Goal: Task Accomplishment & Management: Complete application form

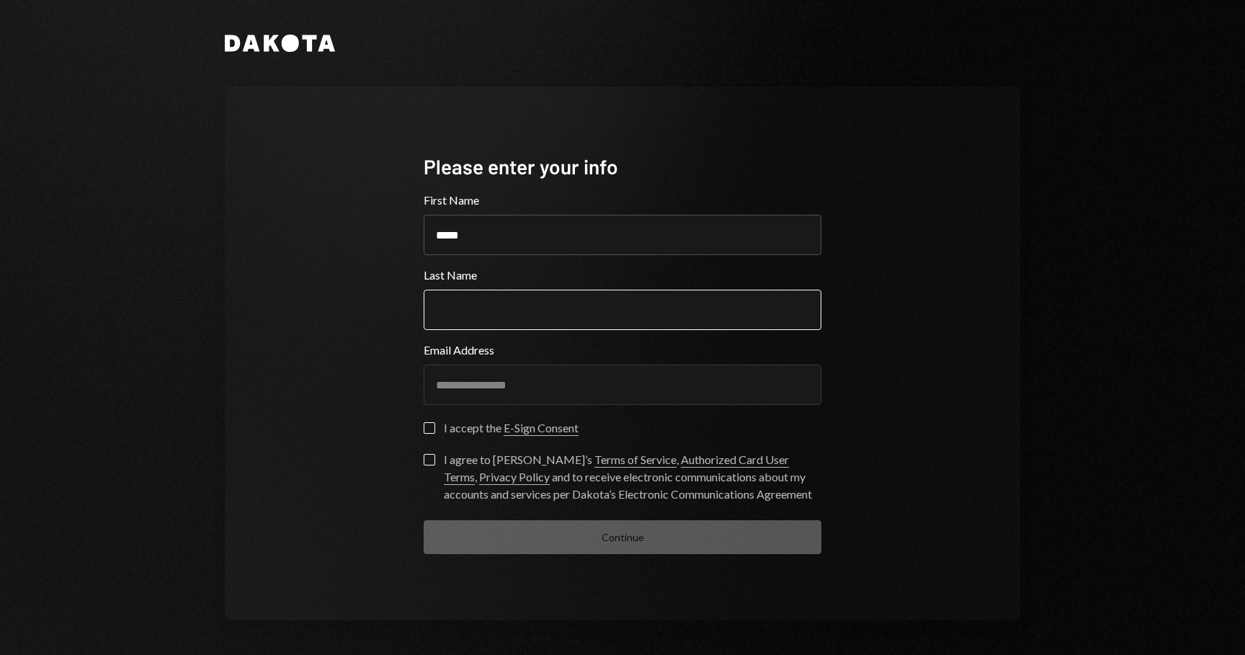
type input "*****"
click at [447, 297] on input "Last Name" at bounding box center [623, 310] width 398 height 40
type input "********"
click at [450, 427] on div "I accept the E-Sign Consent" at bounding box center [511, 427] width 135 height 17
click at [435, 427] on button "I accept the E-Sign Consent" at bounding box center [430, 428] width 12 height 12
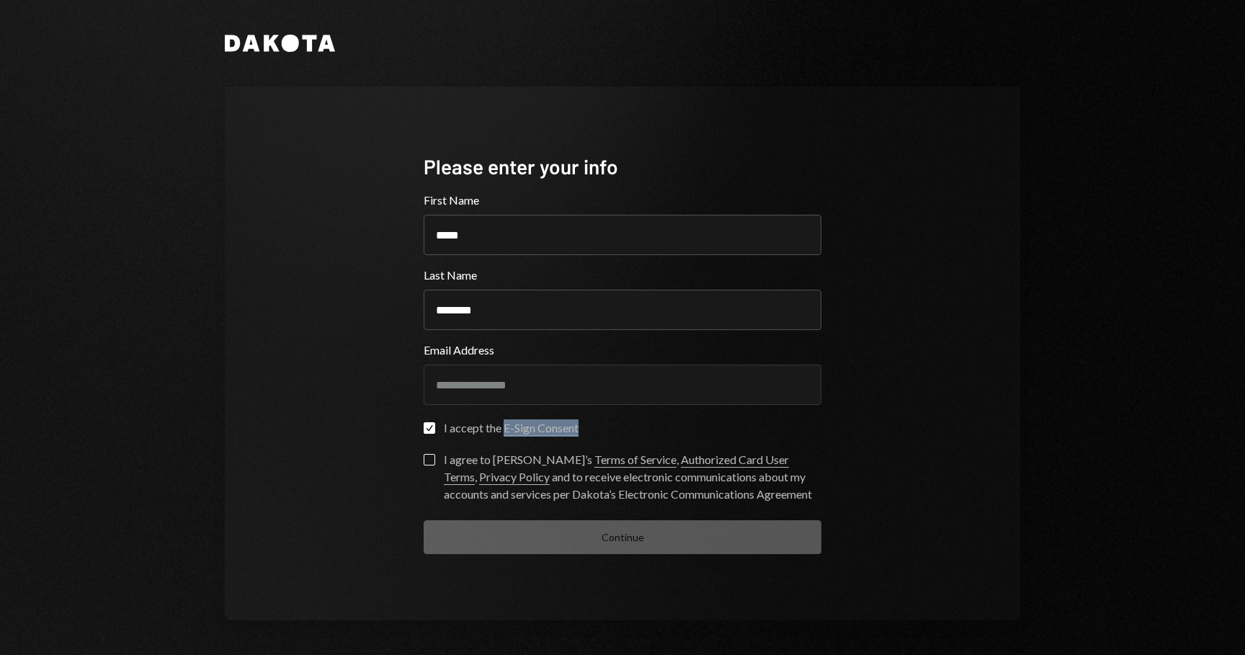
click at [623, 434] on div "Check I accept the E-Sign Consent" at bounding box center [623, 432] width 398 height 20
click at [456, 465] on div "I agree to [PERSON_NAME]’s Terms of Service , Authorized Card User Terms , Priv…" at bounding box center [633, 477] width 378 height 52
click at [435, 465] on button "I agree to [PERSON_NAME]’s Terms of Service , Authorized Card User Terms , Priv…" at bounding box center [430, 460] width 12 height 12
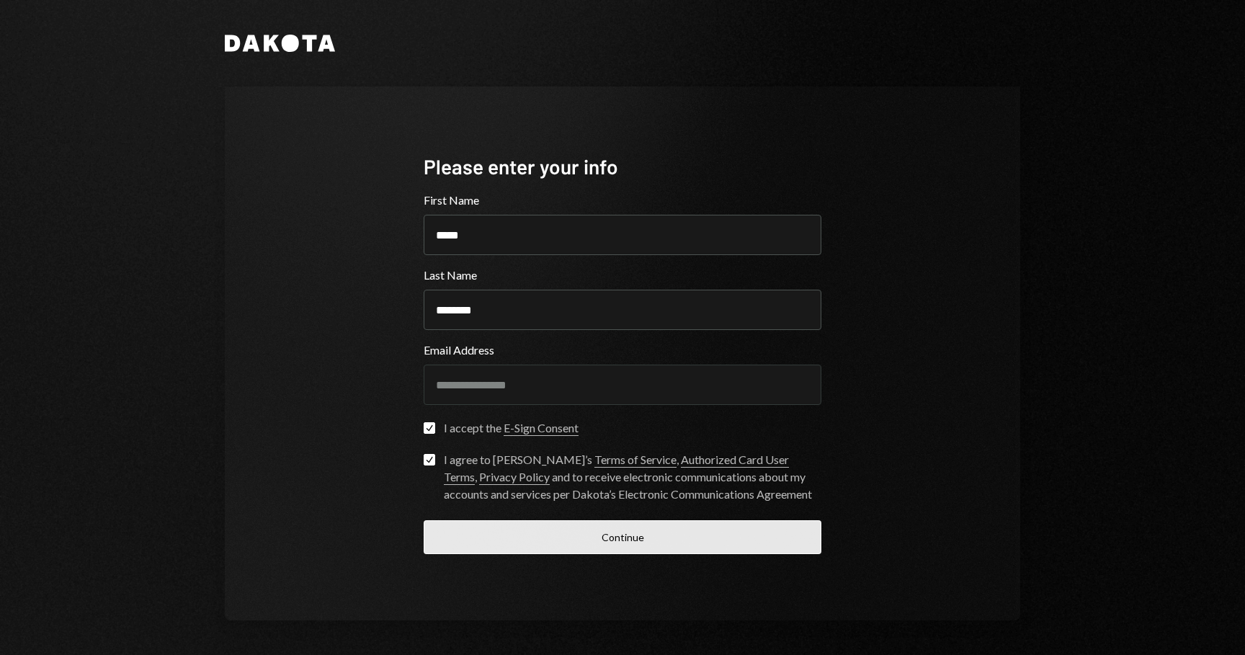
click at [540, 537] on button "Continue" at bounding box center [623, 537] width 398 height 34
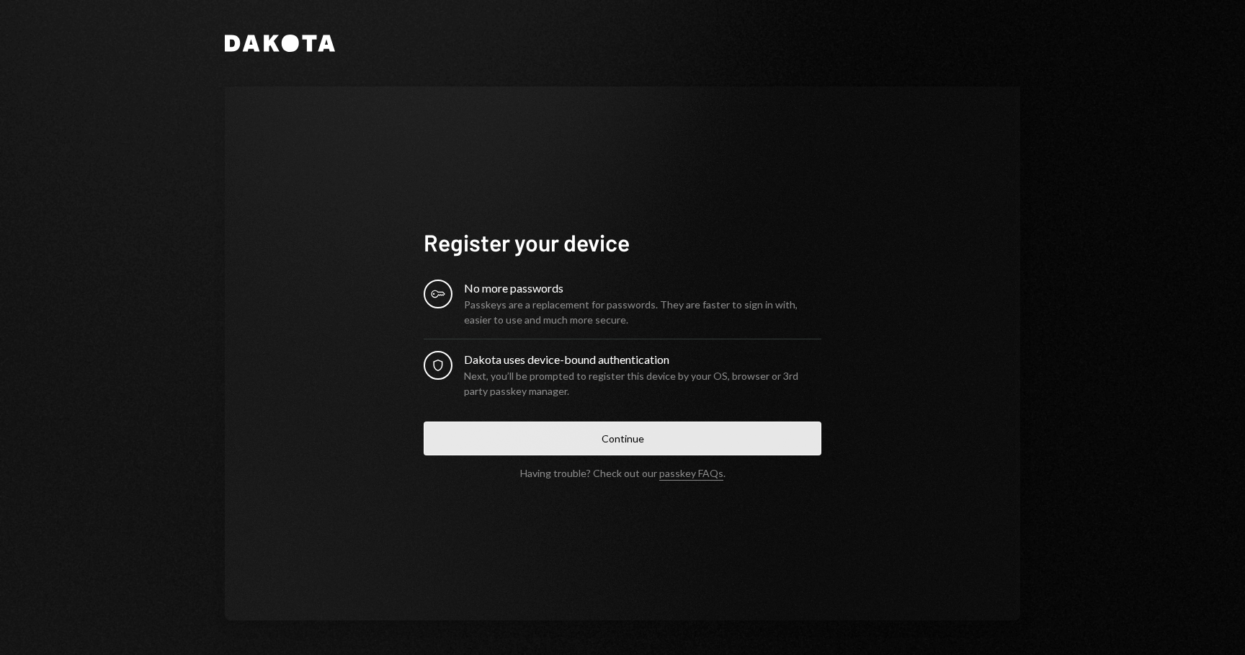
click at [538, 434] on button "Continue" at bounding box center [623, 439] width 398 height 34
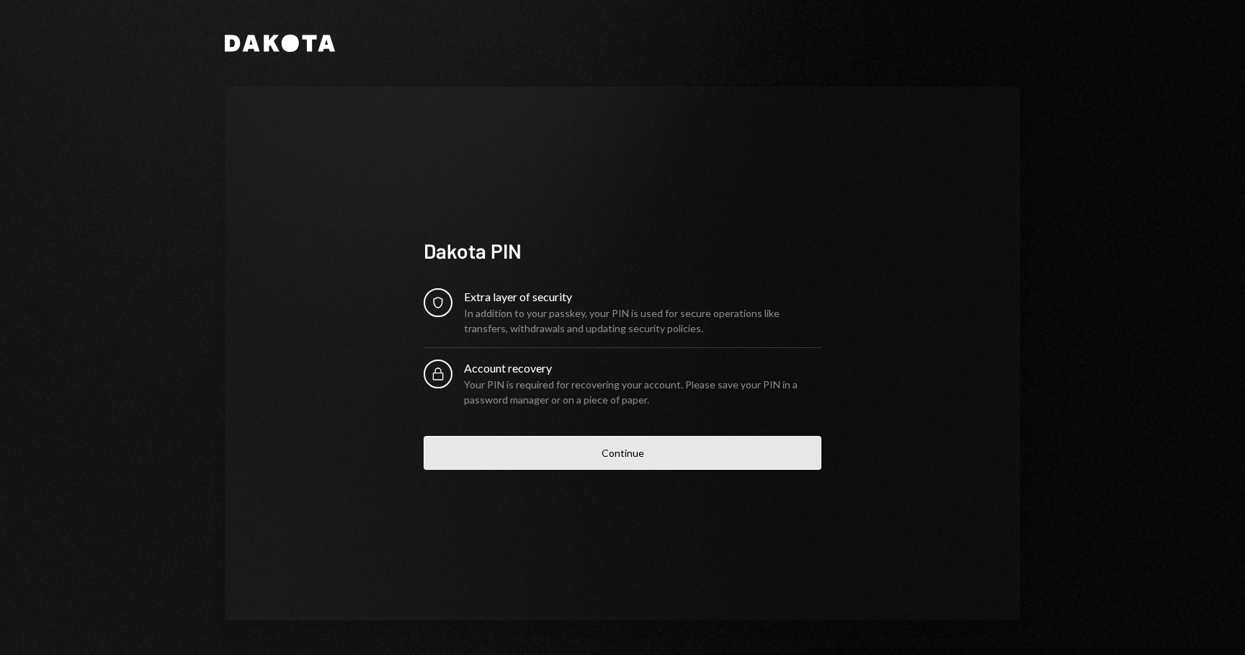
click at [664, 452] on button "Continue" at bounding box center [623, 453] width 398 height 34
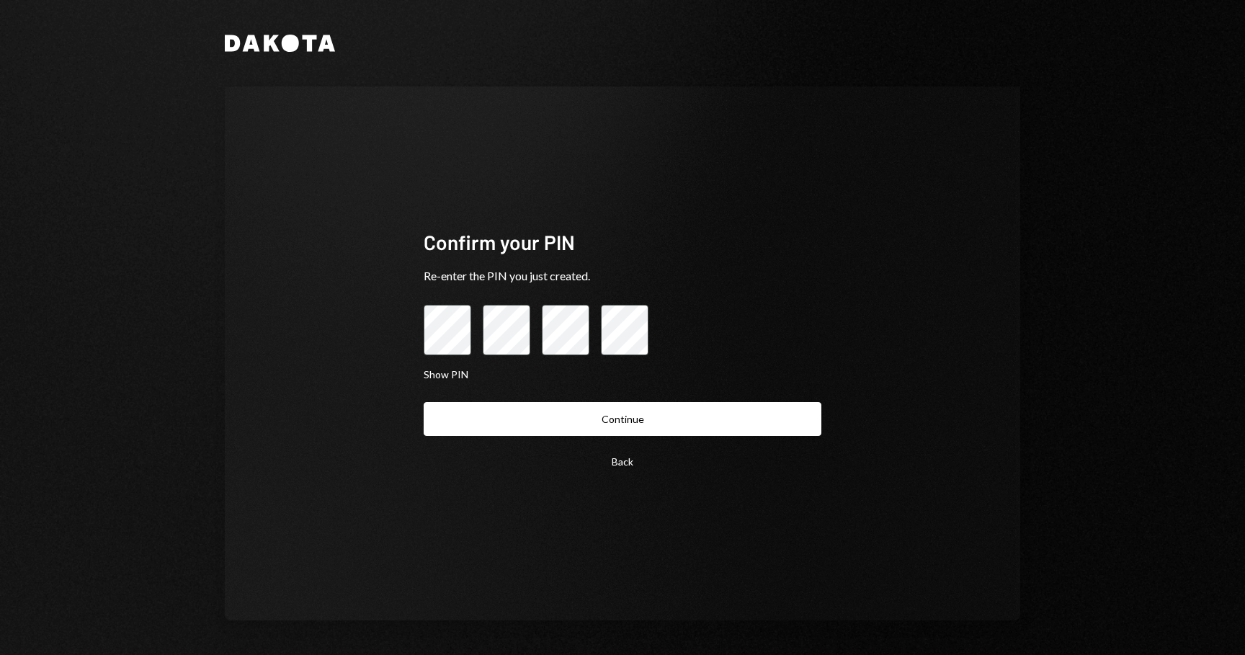
click at [424, 402] on button "Continue" at bounding box center [623, 419] width 398 height 34
